Goal: Information Seeking & Learning: Learn about a topic

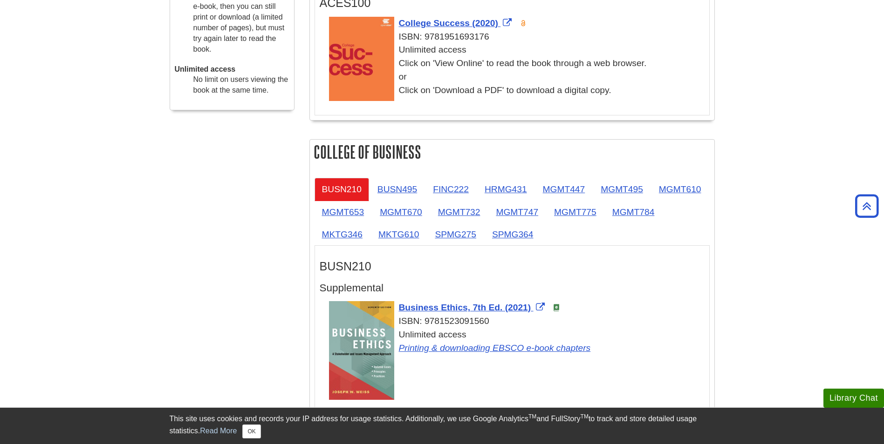
scroll to position [423, 0]
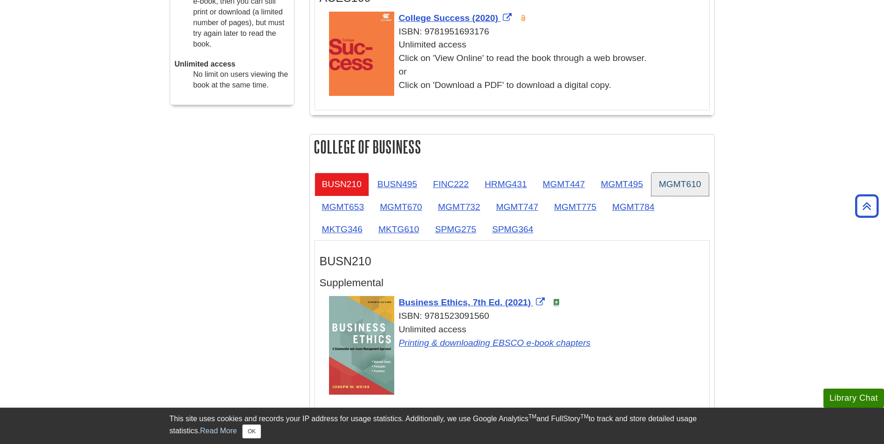
click at [651, 196] on link "MGMT610" at bounding box center [679, 184] width 57 height 23
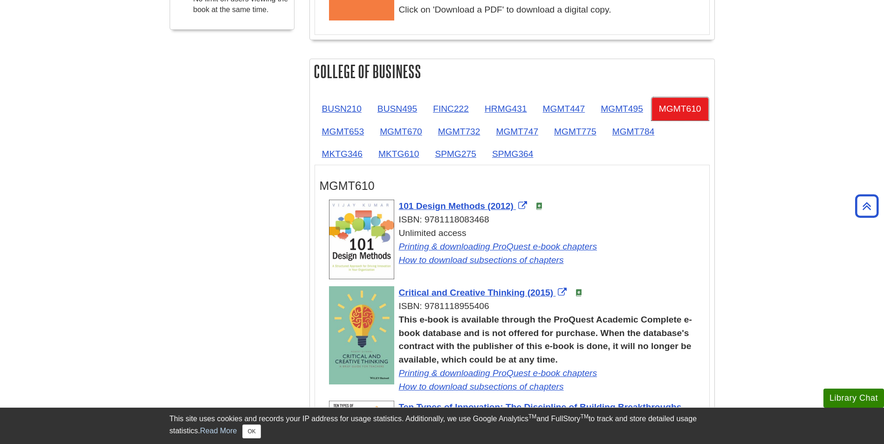
scroll to position [486, 0]
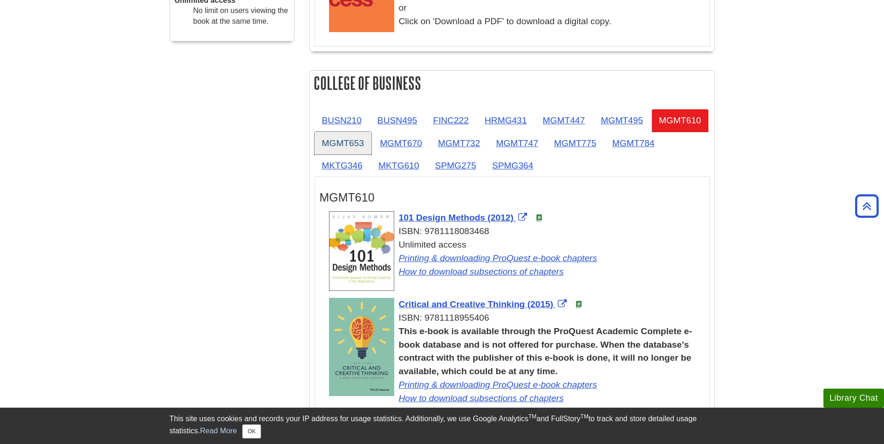
click at [372, 137] on link "MGMT653" at bounding box center [342, 143] width 57 height 23
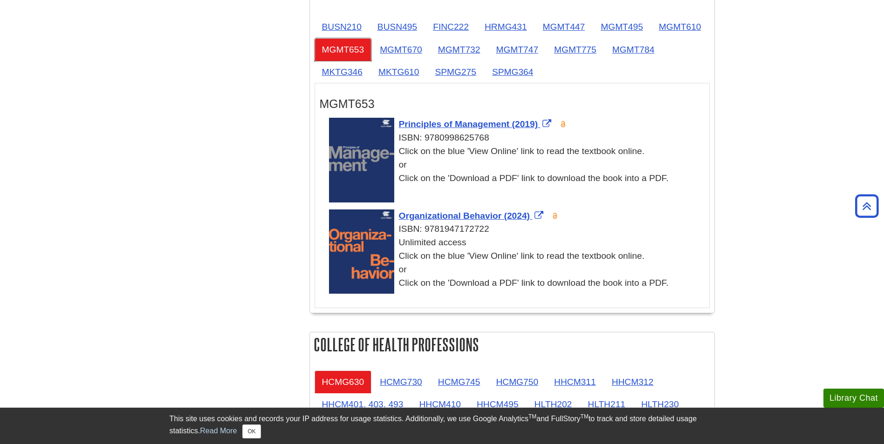
scroll to position [534, 0]
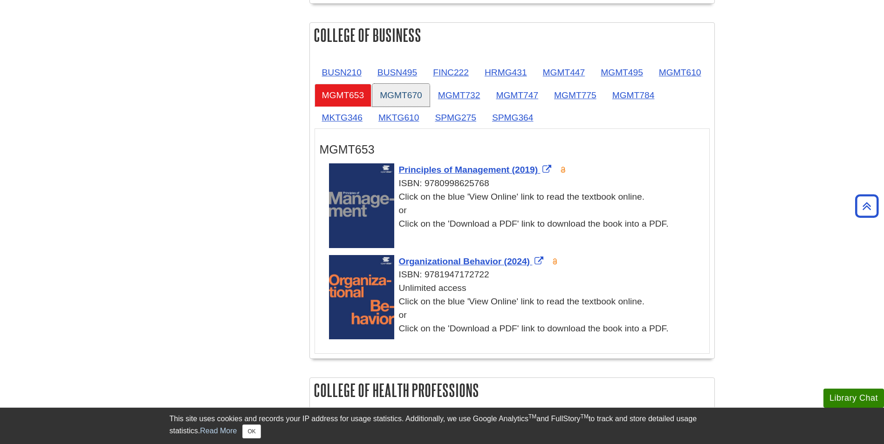
click at [430, 96] on link "MGMT670" at bounding box center [400, 95] width 57 height 23
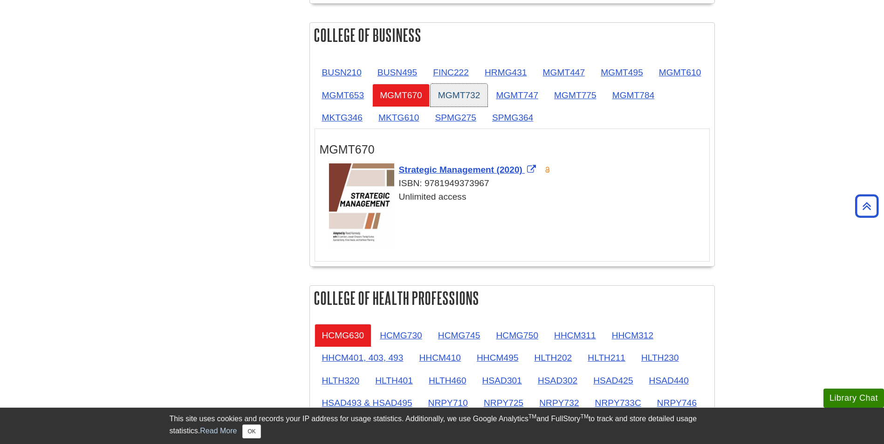
click at [488, 92] on link "MGMT732" at bounding box center [458, 95] width 57 height 23
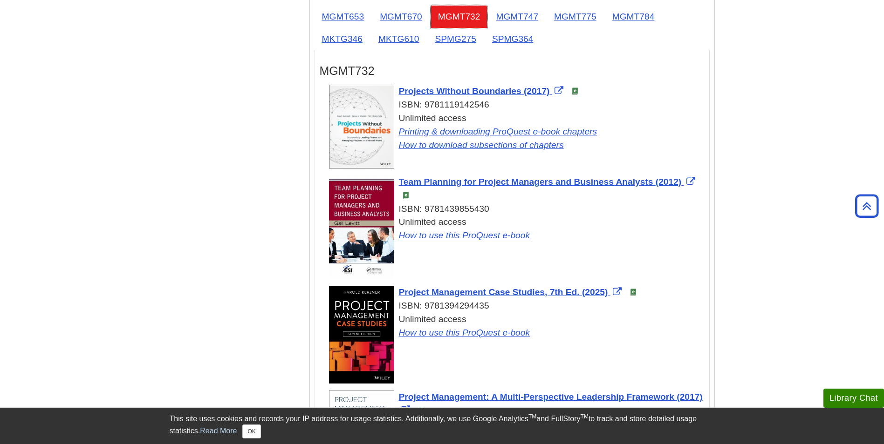
scroll to position [544, 0]
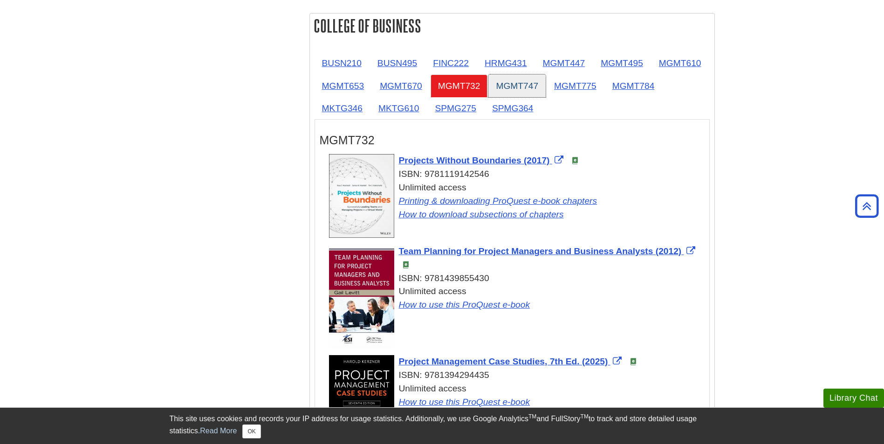
click at [546, 82] on link "MGMT747" at bounding box center [516, 86] width 57 height 23
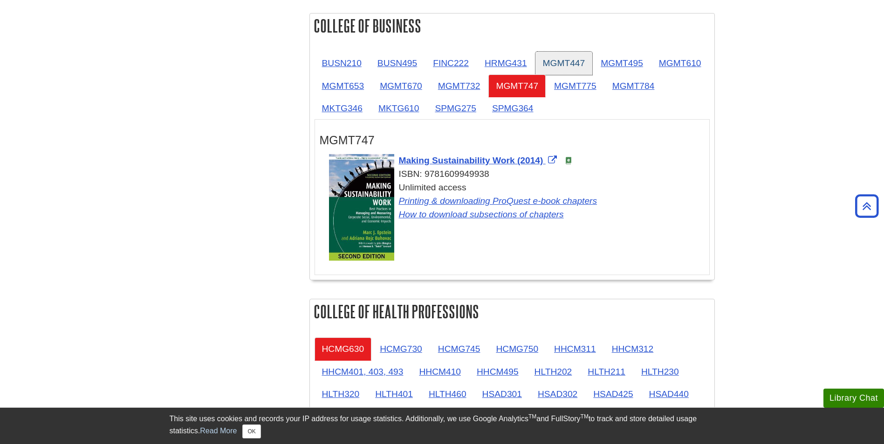
click at [572, 67] on link "MGMT447" at bounding box center [563, 63] width 57 height 23
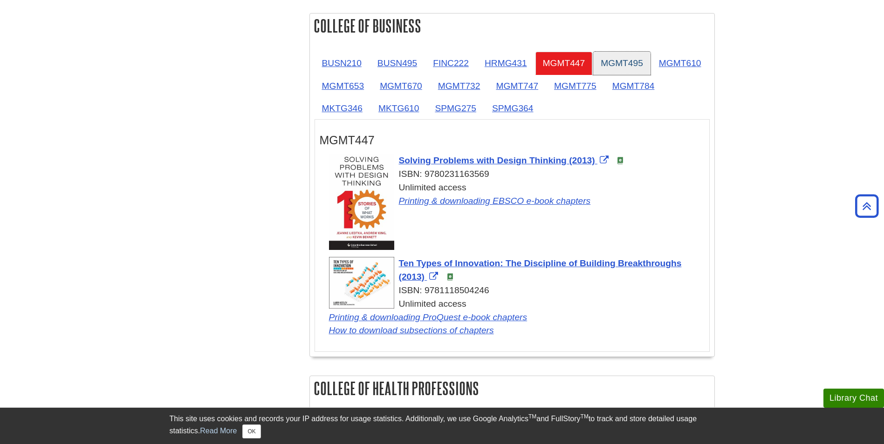
click at [622, 68] on link "MGMT495" at bounding box center [621, 63] width 57 height 23
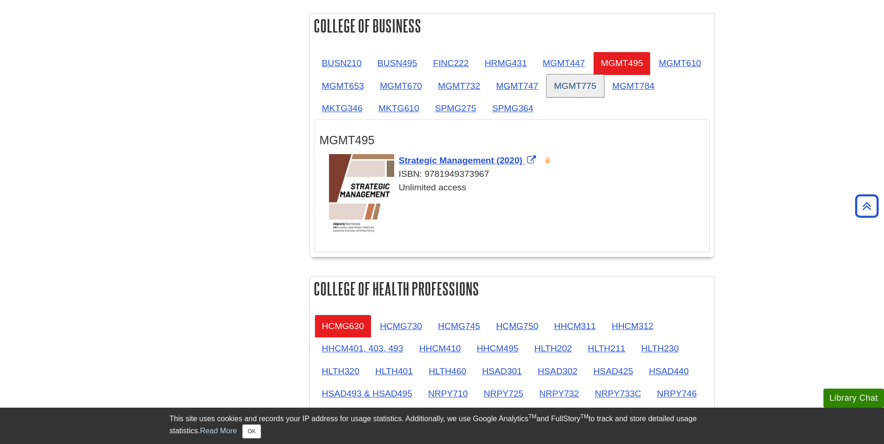
click at [604, 81] on link "MGMT775" at bounding box center [574, 86] width 57 height 23
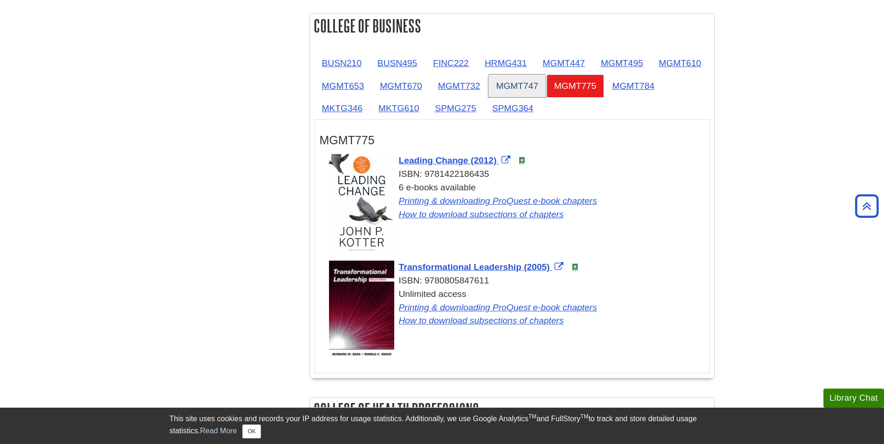
click at [546, 81] on link "MGMT747" at bounding box center [516, 86] width 57 height 23
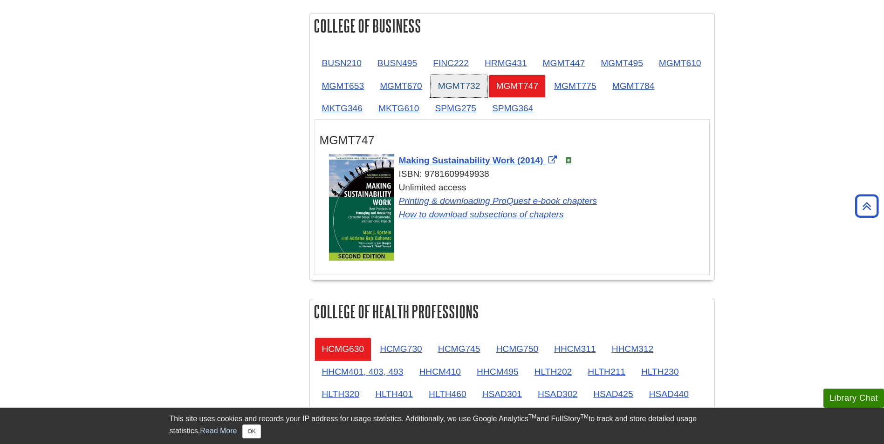
click at [488, 83] on link "MGMT732" at bounding box center [458, 86] width 57 height 23
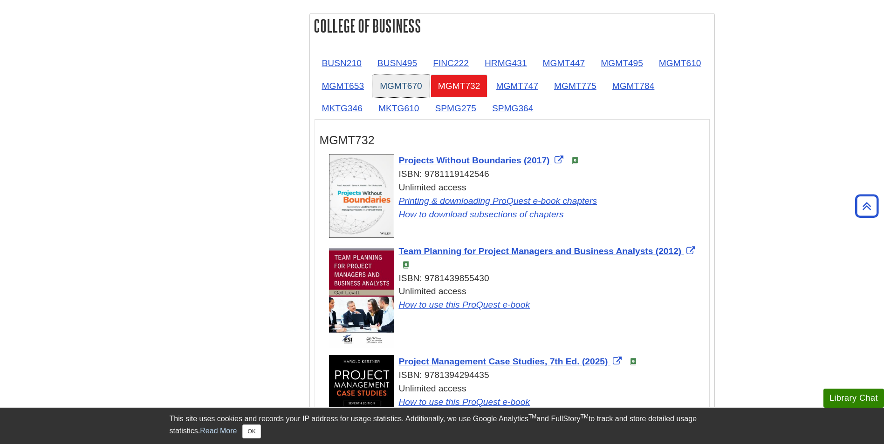
click at [430, 83] on link "MGMT670" at bounding box center [400, 86] width 57 height 23
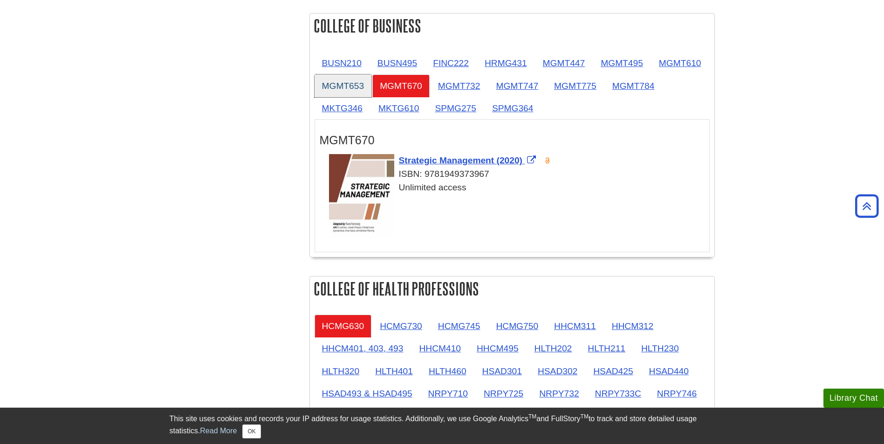
click at [372, 85] on link "MGMT653" at bounding box center [342, 86] width 57 height 23
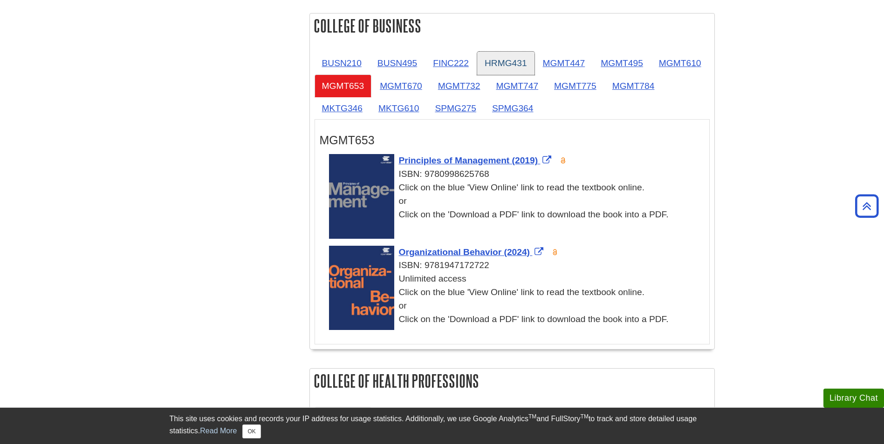
click at [495, 60] on link "HRMG431" at bounding box center [505, 63] width 57 height 23
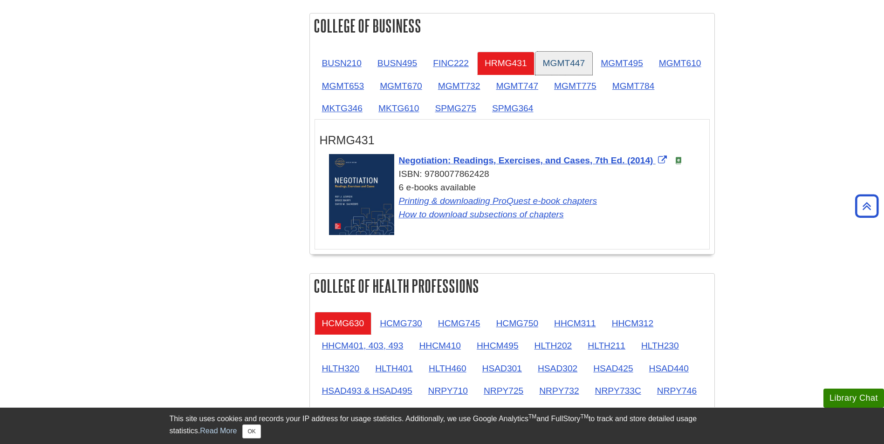
click at [573, 62] on link "MGMT447" at bounding box center [563, 63] width 57 height 23
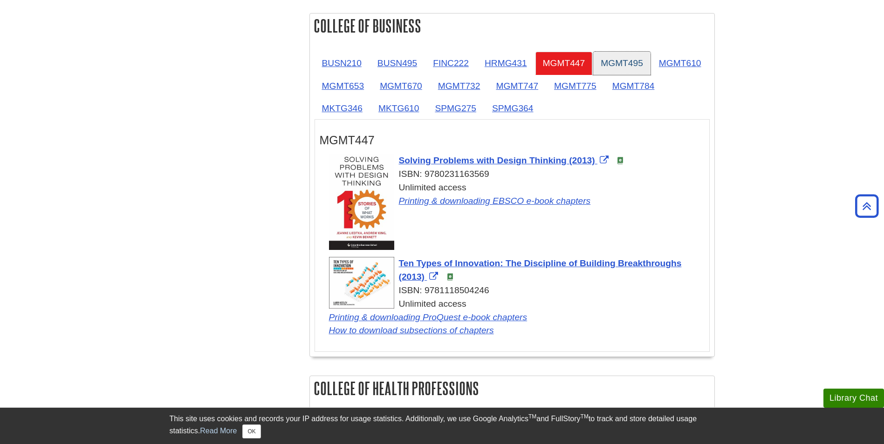
click at [608, 65] on link "MGMT495" at bounding box center [621, 63] width 57 height 23
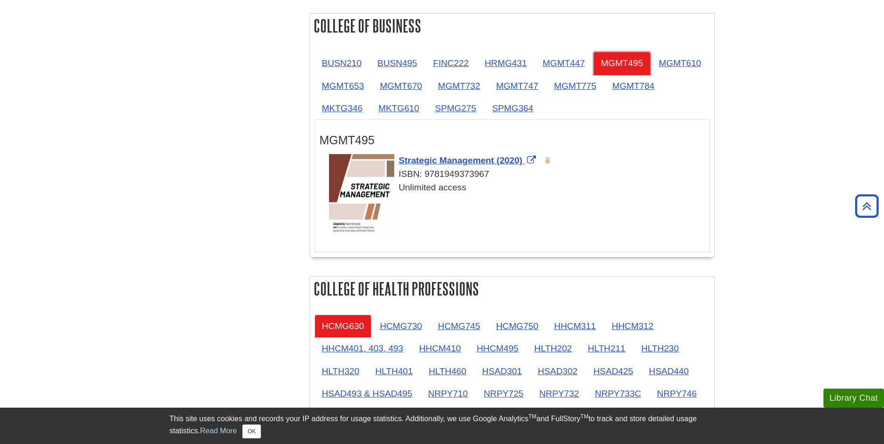
click at [608, 65] on link "MGMT495" at bounding box center [621, 63] width 57 height 23
click at [651, 75] on link "MGMT610" at bounding box center [679, 63] width 57 height 23
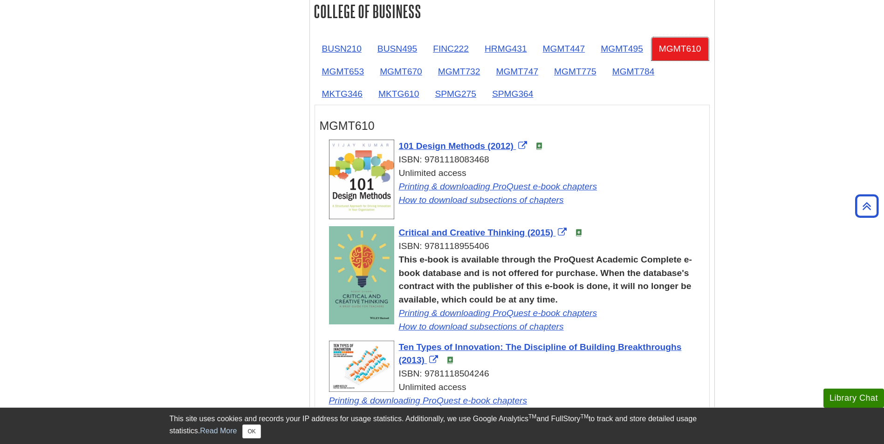
scroll to position [497, 0]
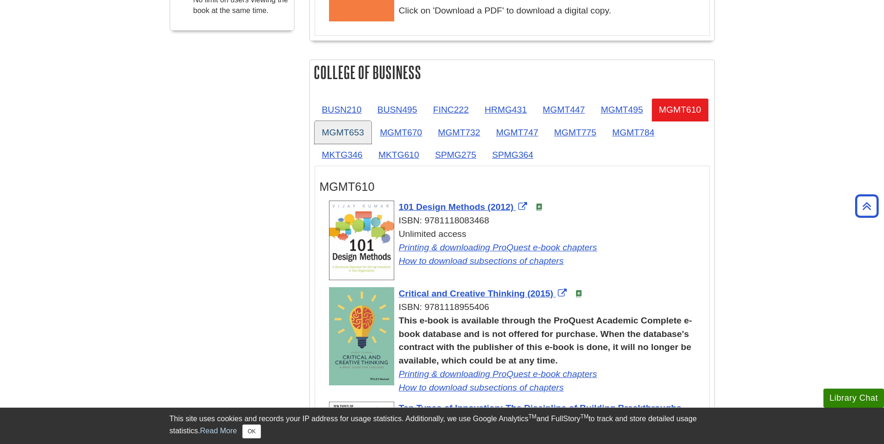
click at [372, 123] on link "MGMT653" at bounding box center [342, 132] width 57 height 23
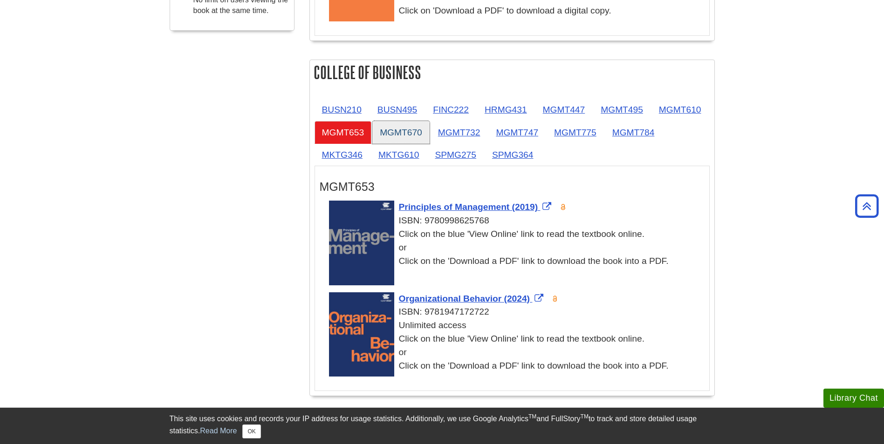
click at [430, 130] on link "MGMT670" at bounding box center [400, 132] width 57 height 23
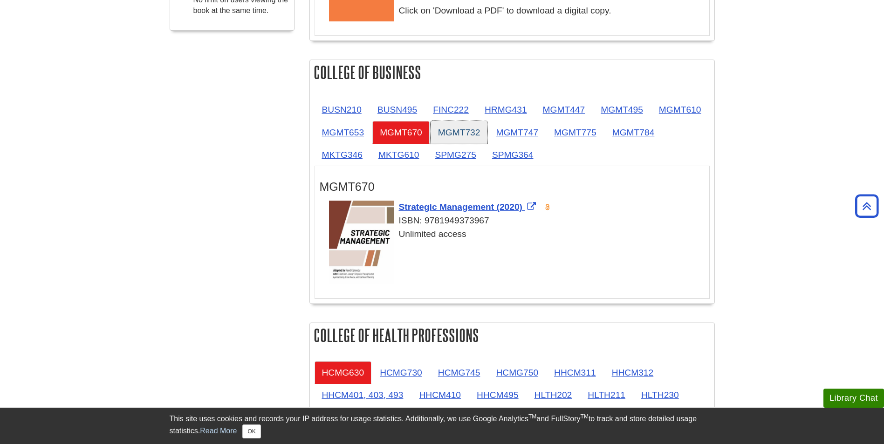
click at [488, 124] on link "MGMT732" at bounding box center [458, 132] width 57 height 23
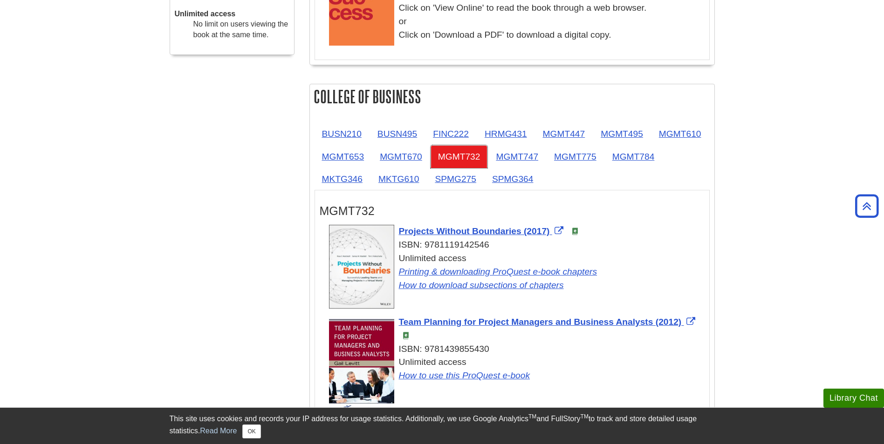
scroll to position [464, 0]
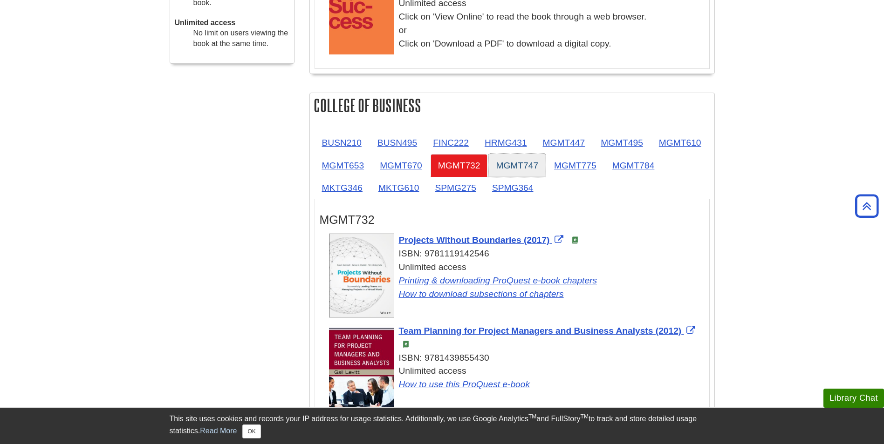
click at [546, 160] on link "MGMT747" at bounding box center [516, 165] width 57 height 23
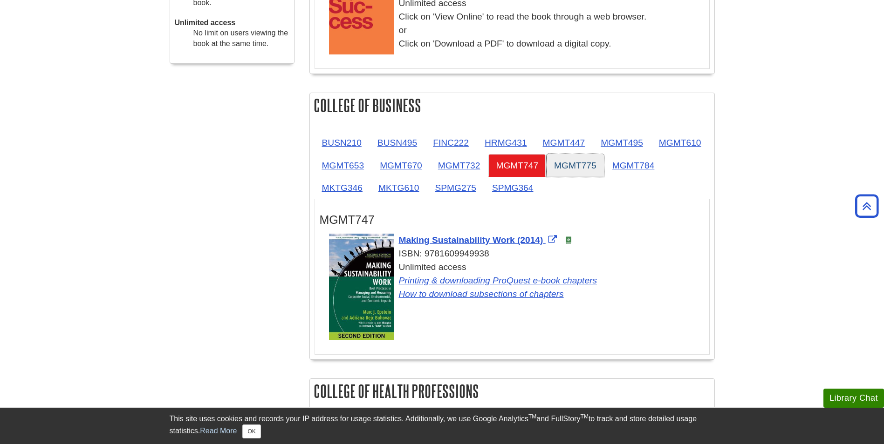
click at [604, 168] on link "MGMT775" at bounding box center [574, 165] width 57 height 23
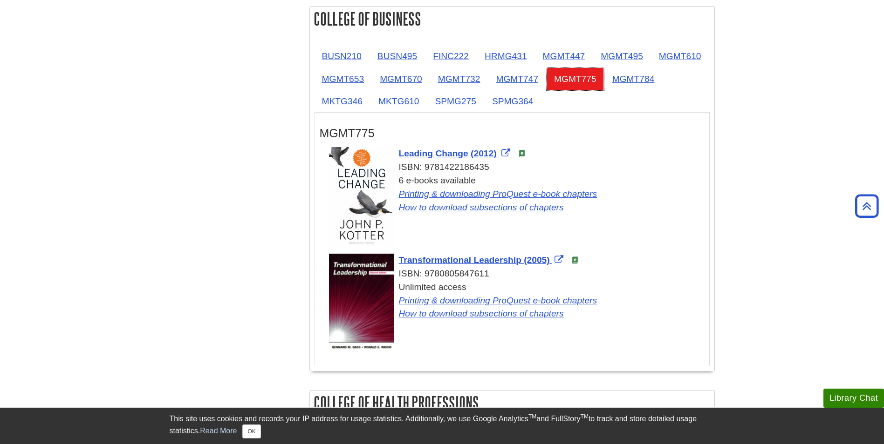
scroll to position [532, 0]
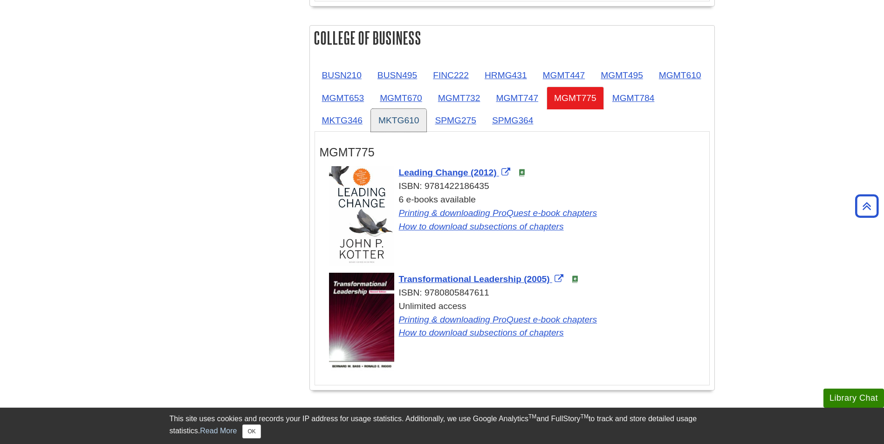
click at [426, 114] on link "MKTG610" at bounding box center [398, 120] width 55 height 23
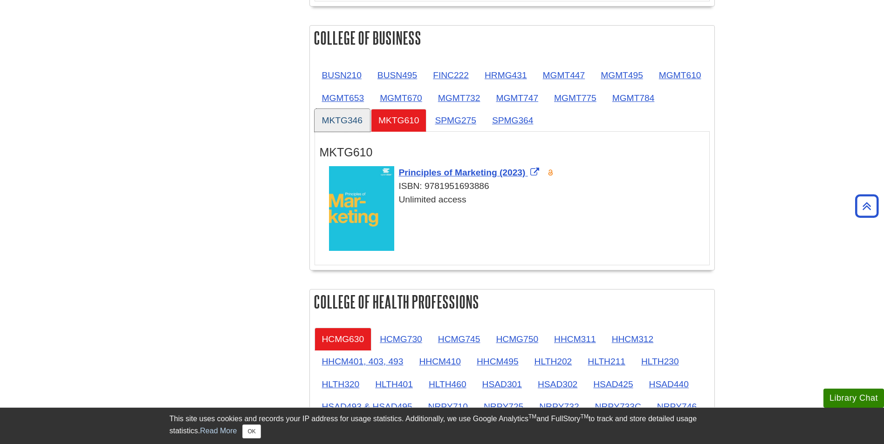
click at [370, 116] on link "MKTG346" at bounding box center [341, 120] width 55 height 23
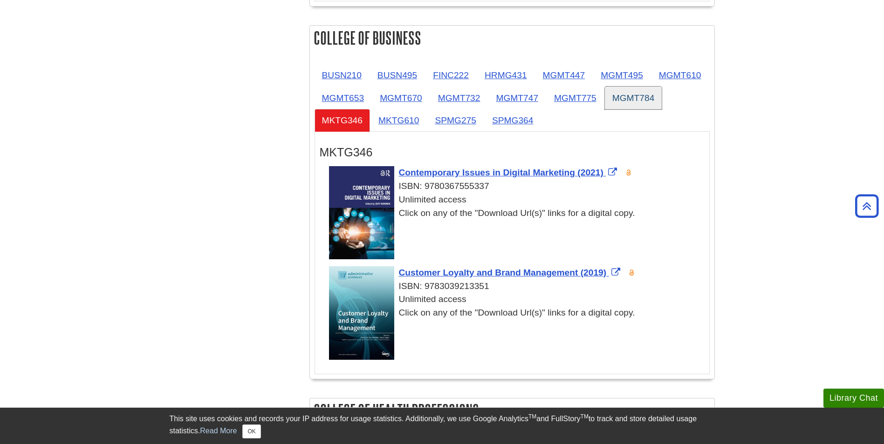
click at [605, 109] on link "MGMT784" at bounding box center [633, 98] width 57 height 23
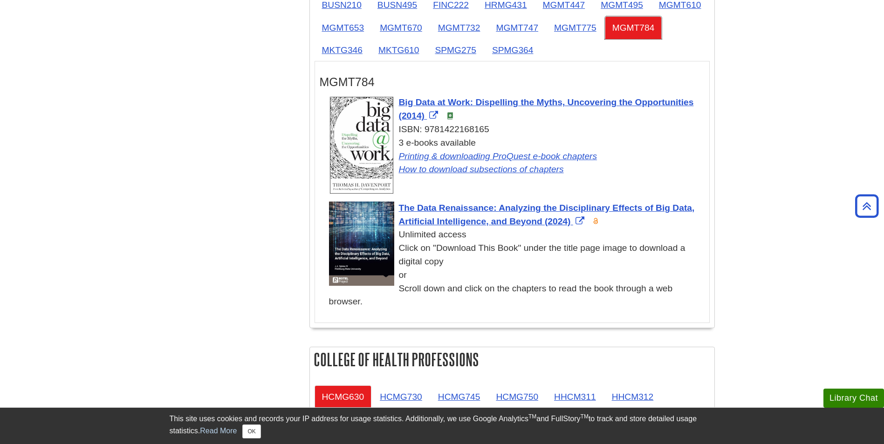
scroll to position [539, 0]
